Goal: Task Accomplishment & Management: Use online tool/utility

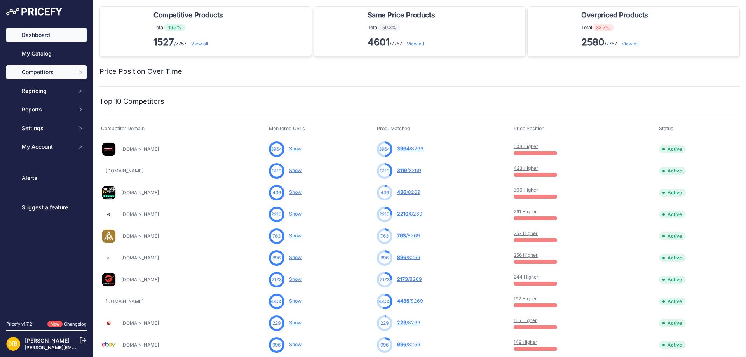
click at [71, 73] on span "Competitors" at bounding box center [47, 72] width 51 height 8
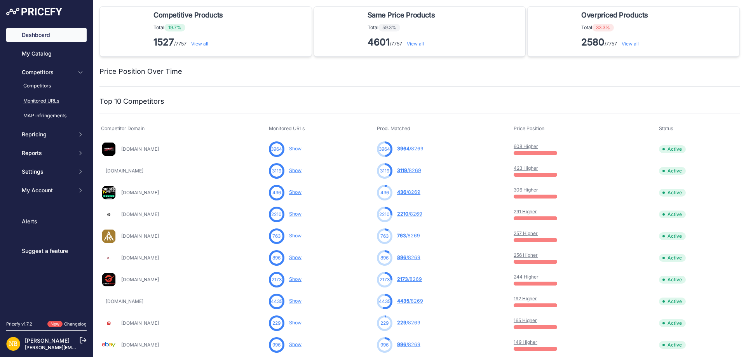
click at [50, 101] on link "Monitored URLs" at bounding box center [46, 101] width 80 height 14
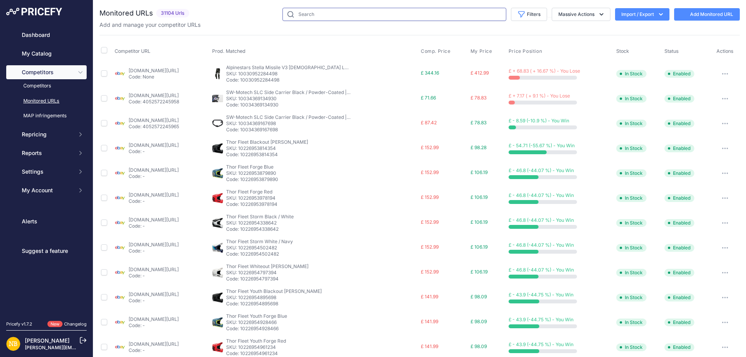
click at [289, 15] on input "text" at bounding box center [394, 14] width 224 height 13
paste input "9785342493010"
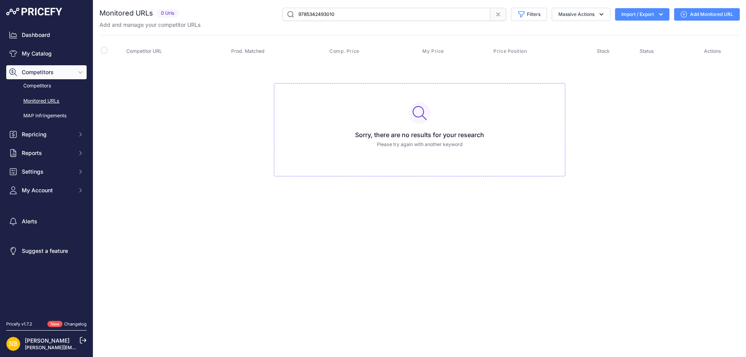
drag, startPoint x: 339, startPoint y: 15, endPoint x: 159, endPoint y: 17, distance: 180.2
click at [159, 17] on div "Monitored URLs 0 Urls" at bounding box center [419, 14] width 640 height 13
paste input "01978276178"
drag, startPoint x: 282, startPoint y: 18, endPoint x: 194, endPoint y: 17, distance: 87.4
click at [195, 18] on div "9701978276178 Filters Saved Filters Set None Competitors Products Out Of Stock …" at bounding box center [460, 14] width 557 height 13
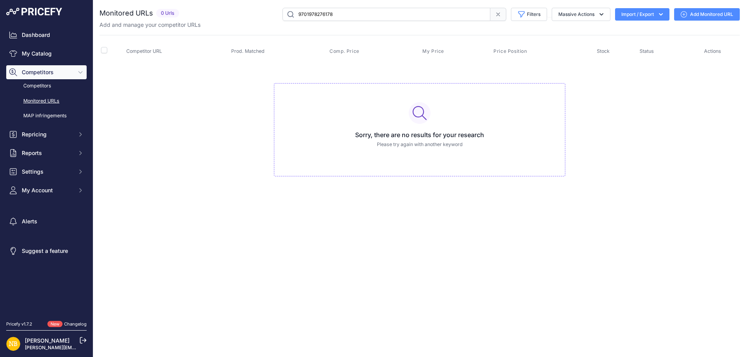
paste input "4527233362"
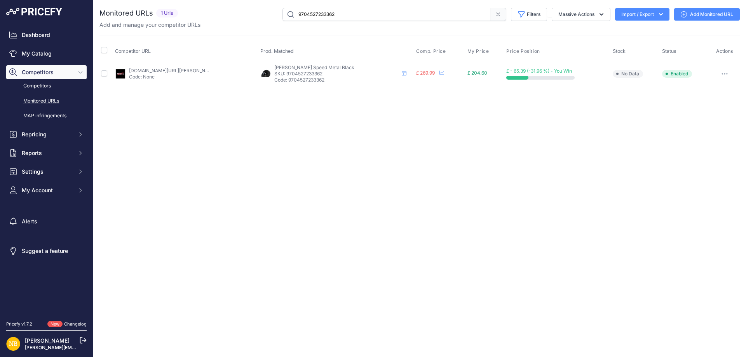
drag, startPoint x: 384, startPoint y: 14, endPoint x: 184, endPoint y: 16, distance: 200.0
click at [184, 16] on div "9704527233362 Filters Saved Filters Set None Competitors Products Out Of Stock …" at bounding box center [460, 14] width 559 height 13
paste input "590441410898"
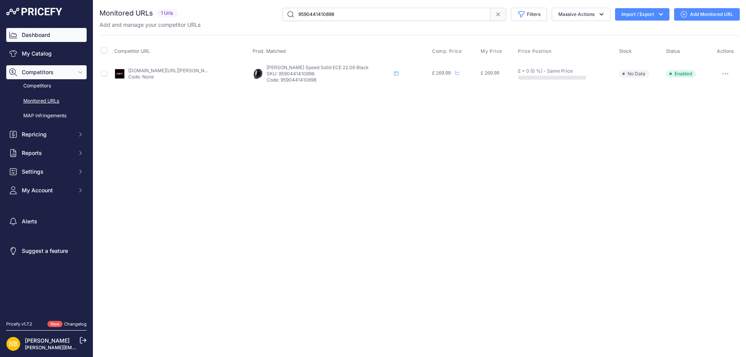
drag, startPoint x: 350, startPoint y: 15, endPoint x: 54, endPoint y: 28, distance: 295.5
click at [55, 28] on div "Dashboard My Catalog Competitors Competitors Monitored URLs MAP infringements R…" at bounding box center [373, 178] width 746 height 357
paste input "2426706"
drag, startPoint x: 370, startPoint y: 14, endPoint x: 221, endPoint y: 21, distance: 148.6
click at [221, 21] on div "Monitored URLs 1 Urls" at bounding box center [419, 18] width 640 height 21
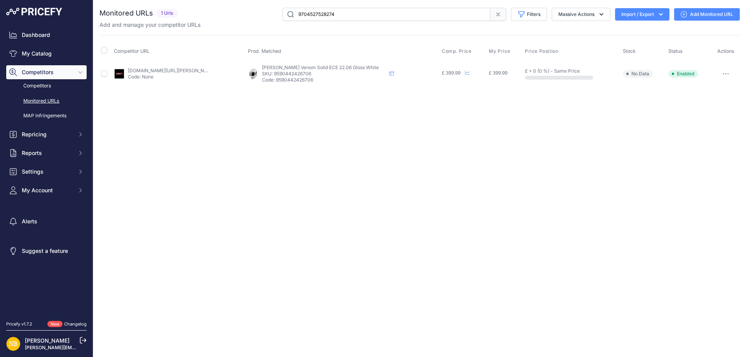
type input "9704527528274"
